Goal: Information Seeking & Learning: Learn about a topic

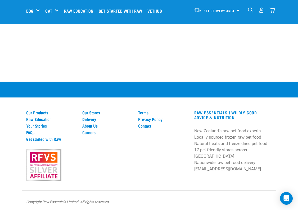
scroll to position [688, 0]
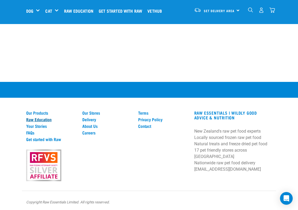
click at [48, 119] on link "Raw Education" at bounding box center [51, 119] width 50 height 5
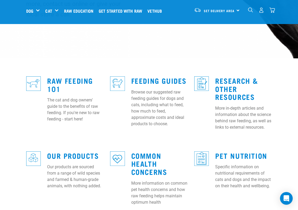
scroll to position [121, 0]
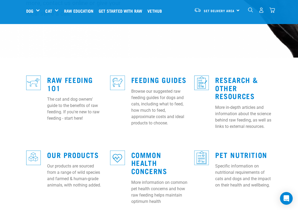
click at [57, 76] on h3 "Raw Feeding 101" at bounding box center [75, 84] width 57 height 16
click at [52, 78] on link "Raw Feeding 101" at bounding box center [70, 84] width 46 height 12
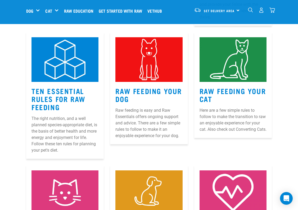
scroll to position [249, 0]
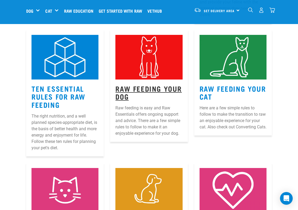
click at [140, 87] on link "Raw Feeding Your Dog" at bounding box center [148, 93] width 66 height 12
